Goal: Browse casually

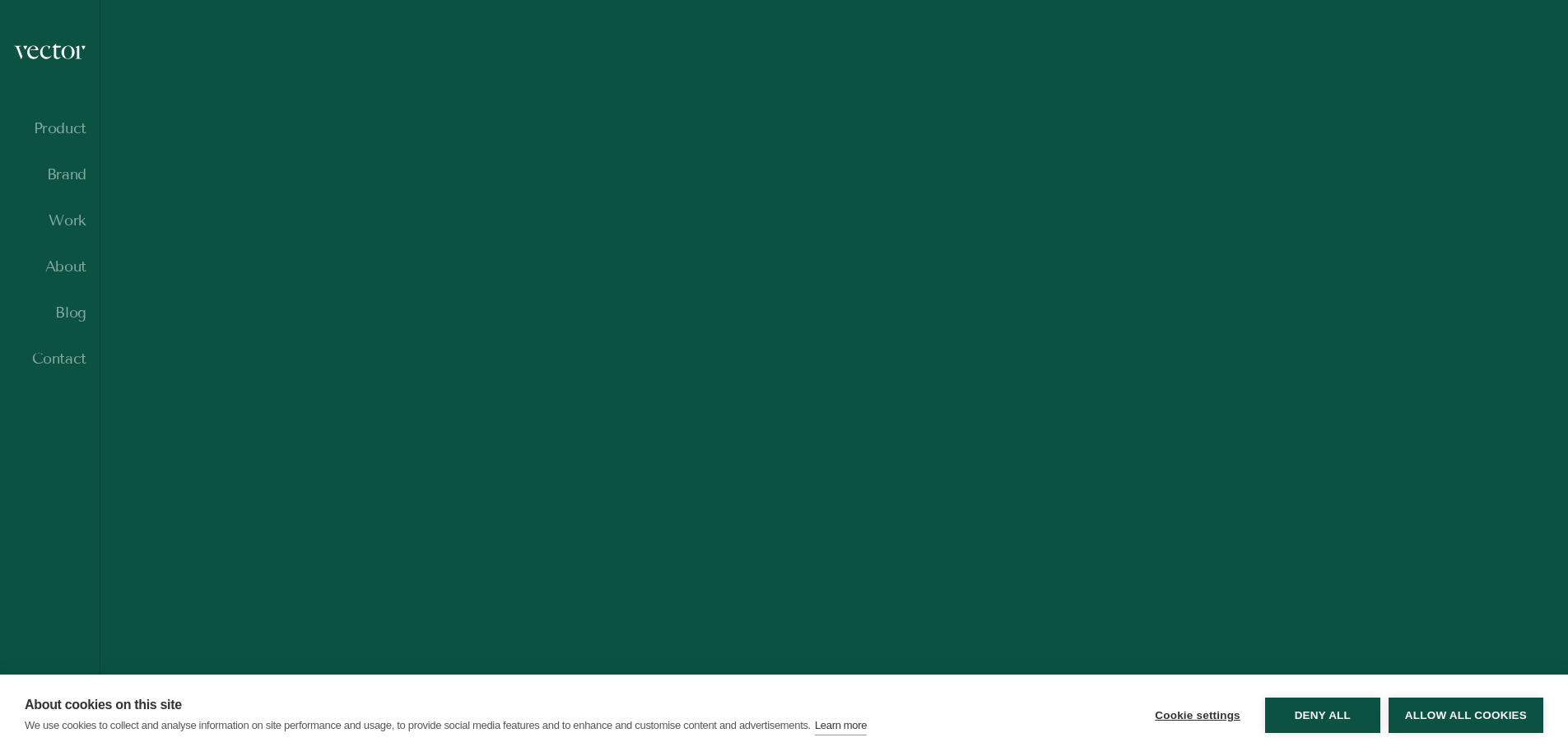
scroll to position [987, 0]
click at [1437, 707] on button "Allow all cookies" at bounding box center [1465, 715] width 155 height 35
click at [1437, 707] on link "RockawayX Branding, UX design & development for tech VC" at bounding box center [833, 346] width 1363 height 871
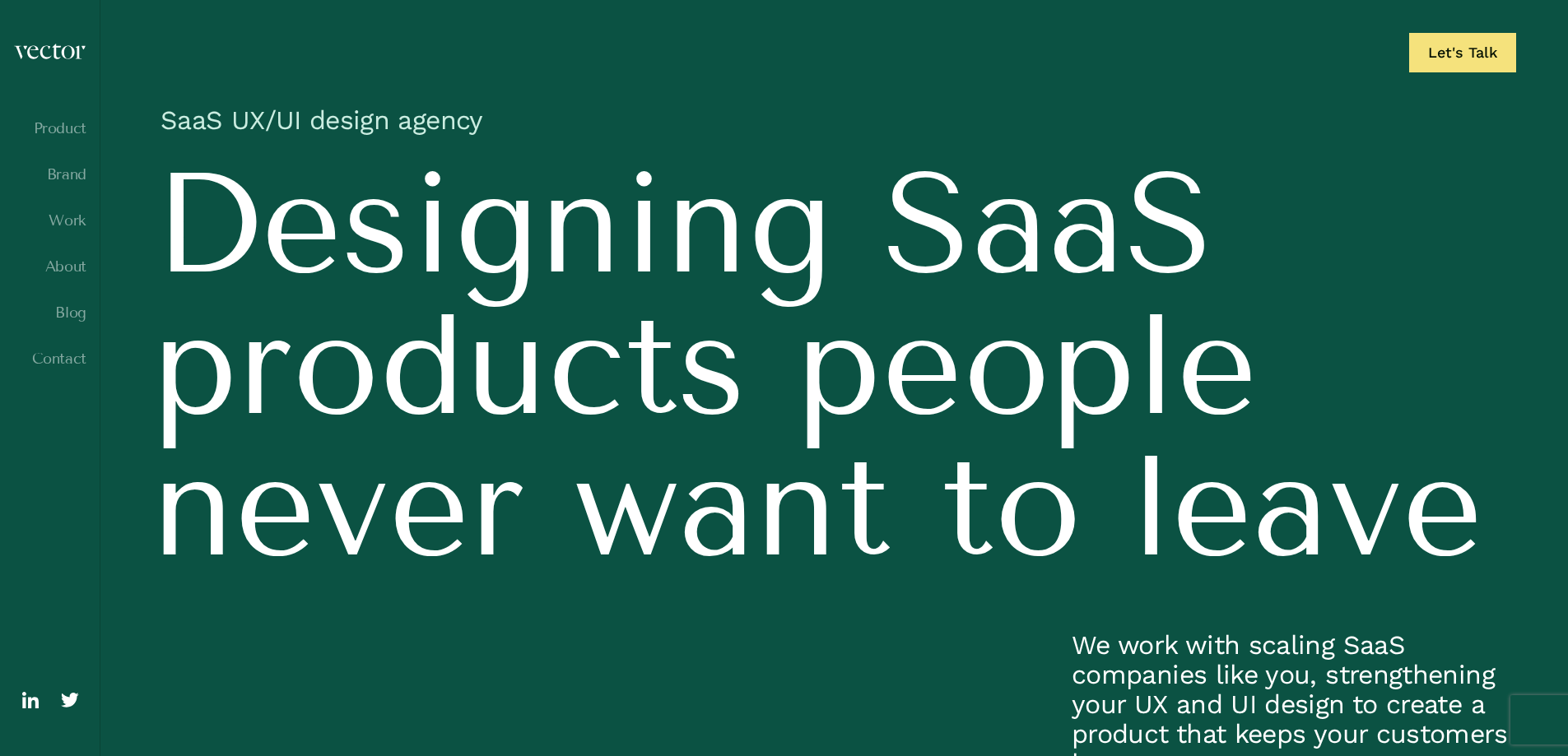
scroll to position [0, 0]
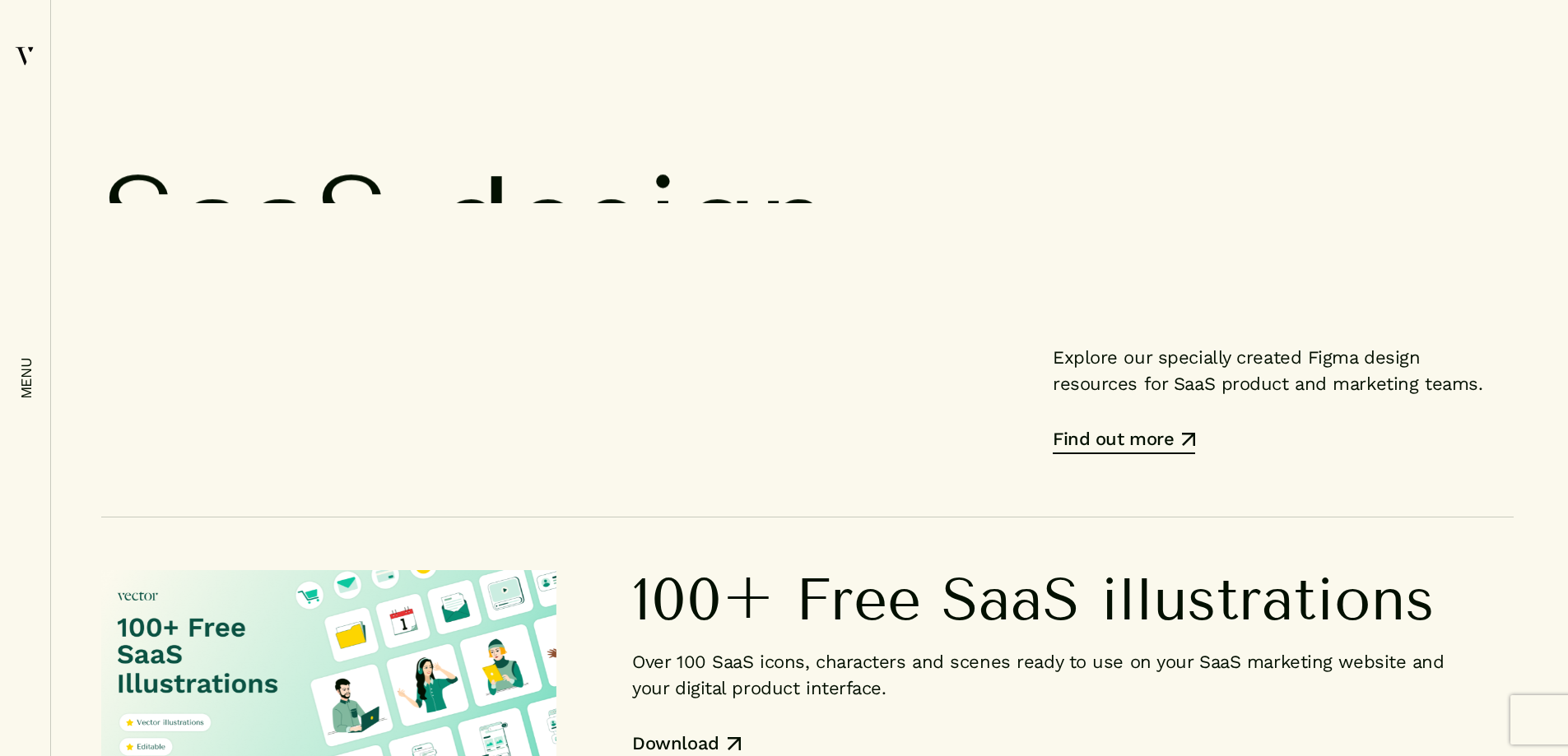
scroll to position [11514, 0]
